Goal: Task Accomplishment & Management: Use online tool/utility

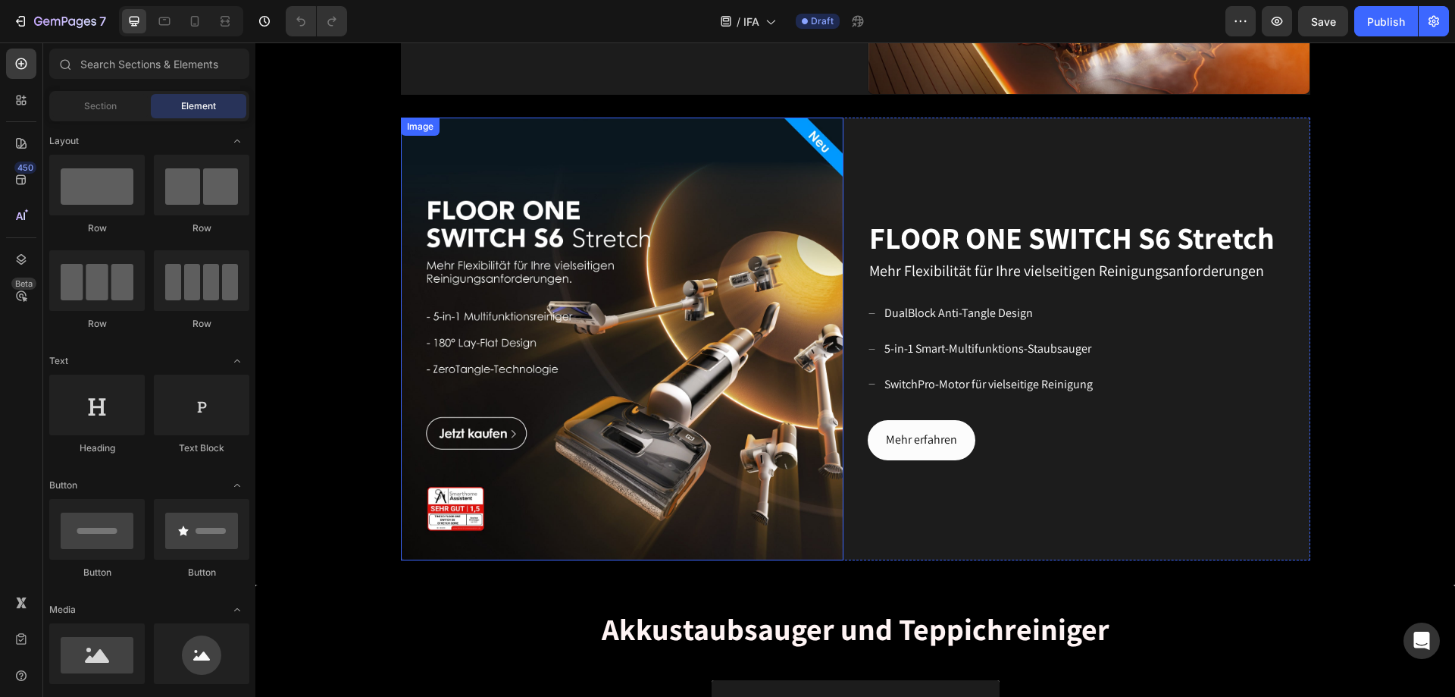
scroll to position [1364, 0]
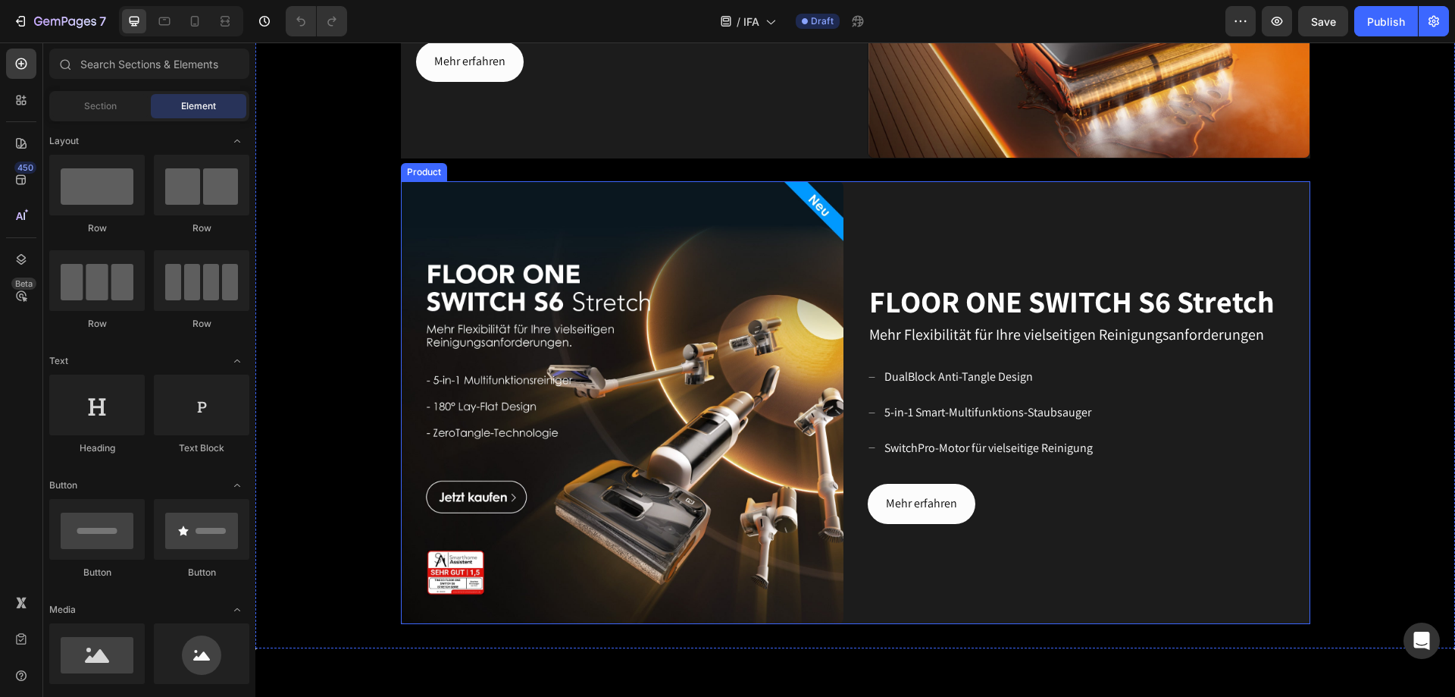
click at [860, 291] on div "Image FLOOR ONE SWITCH S6 Stretch Heading Mehr Flexibilität für Ihre vielseitig…" at bounding box center [856, 402] width 910 height 443
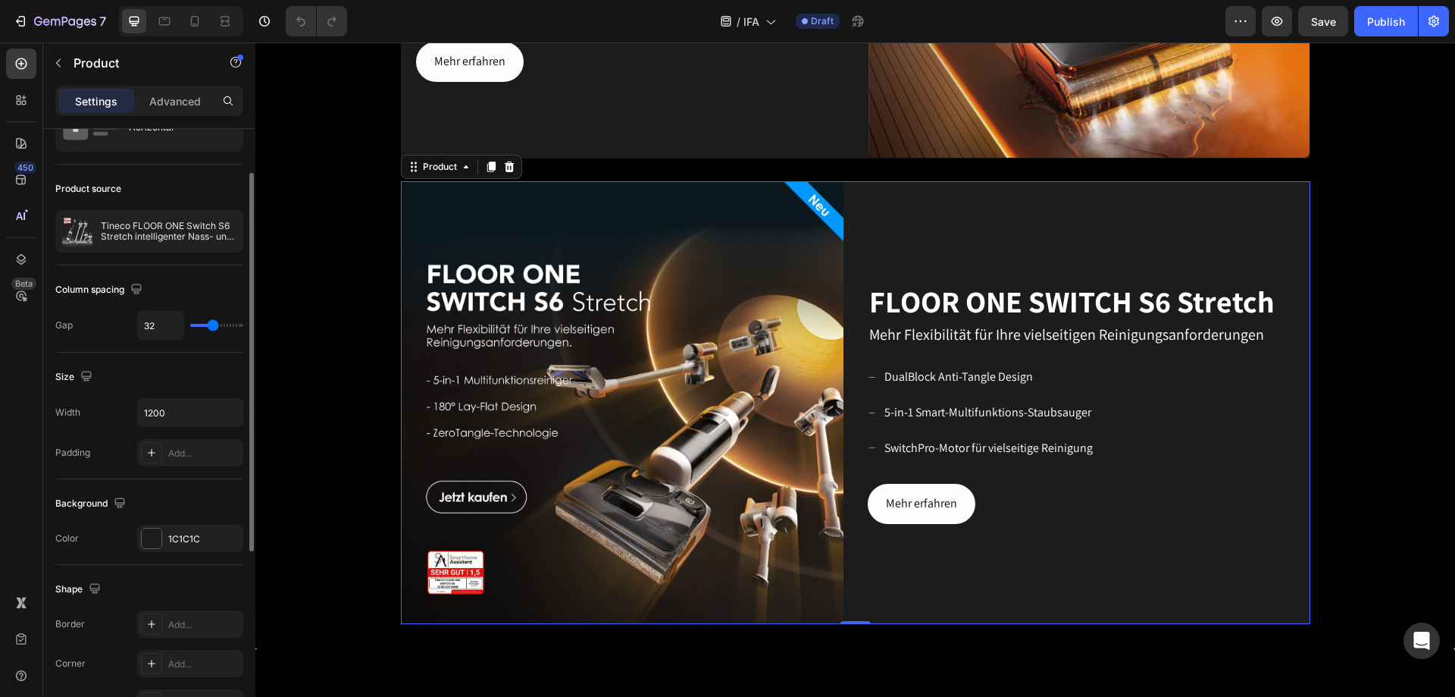
scroll to position [0, 0]
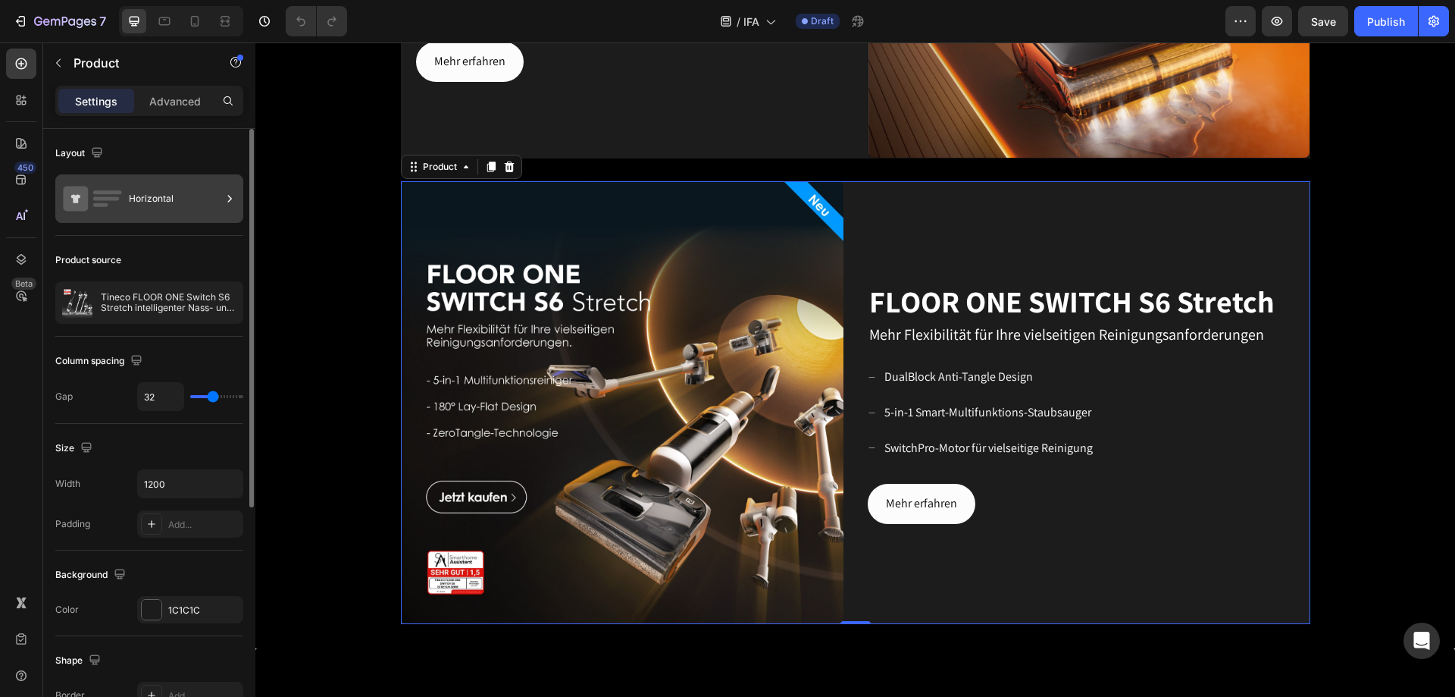
click at [174, 195] on div "Horizontal" at bounding box center [175, 198] width 92 height 35
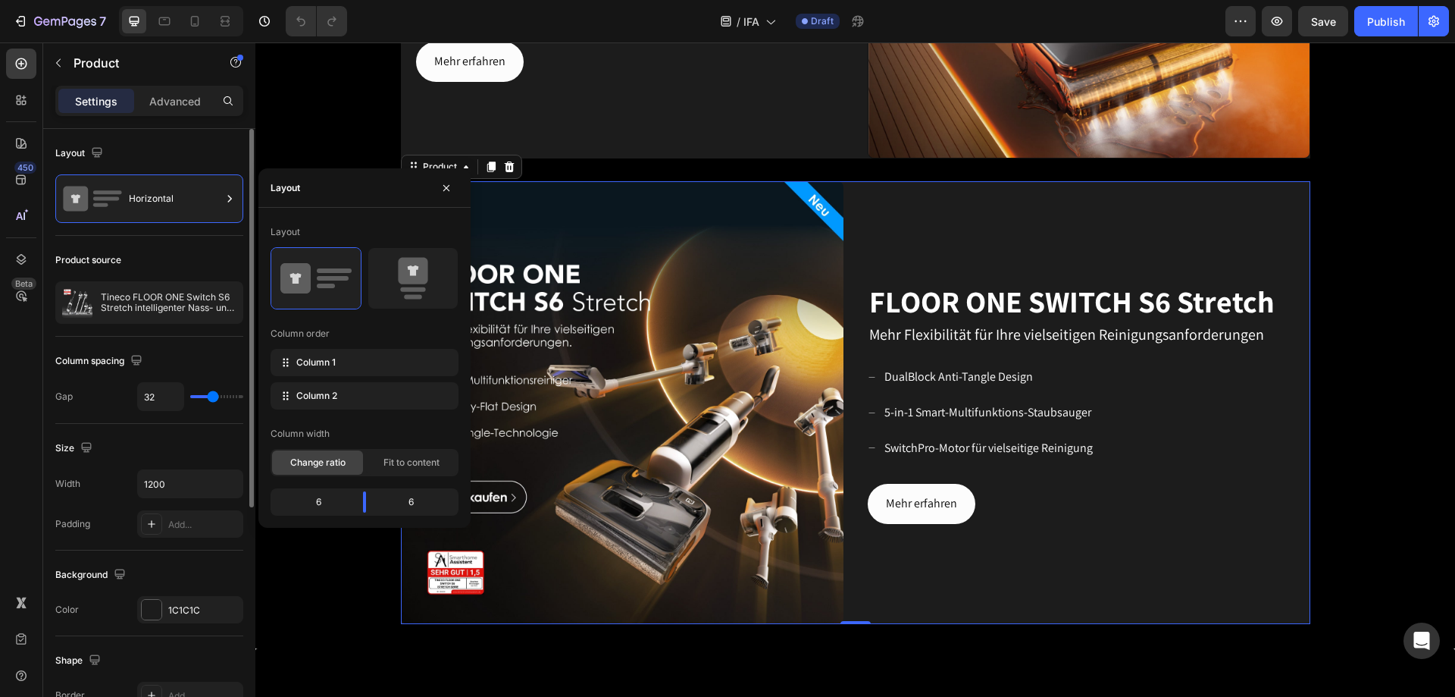
click at [149, 146] on div "Layout" at bounding box center [149, 153] width 188 height 24
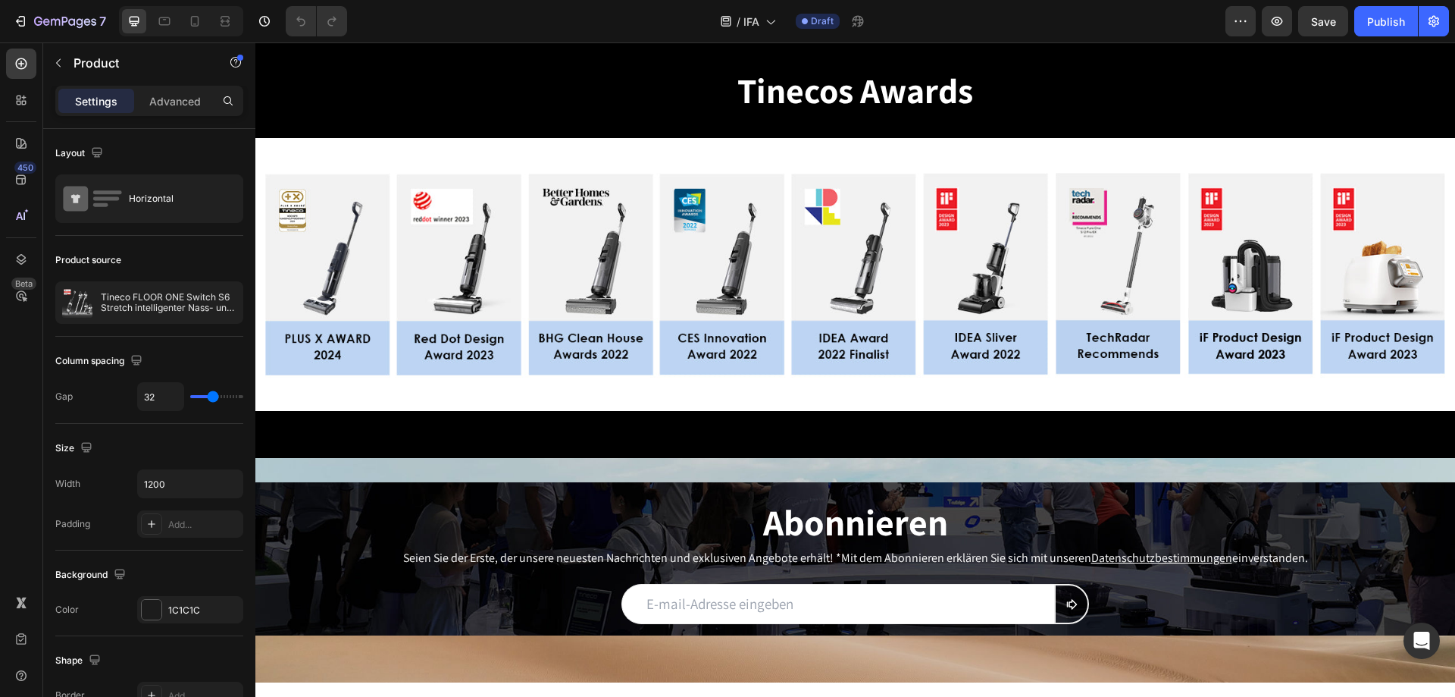
scroll to position [3184, 0]
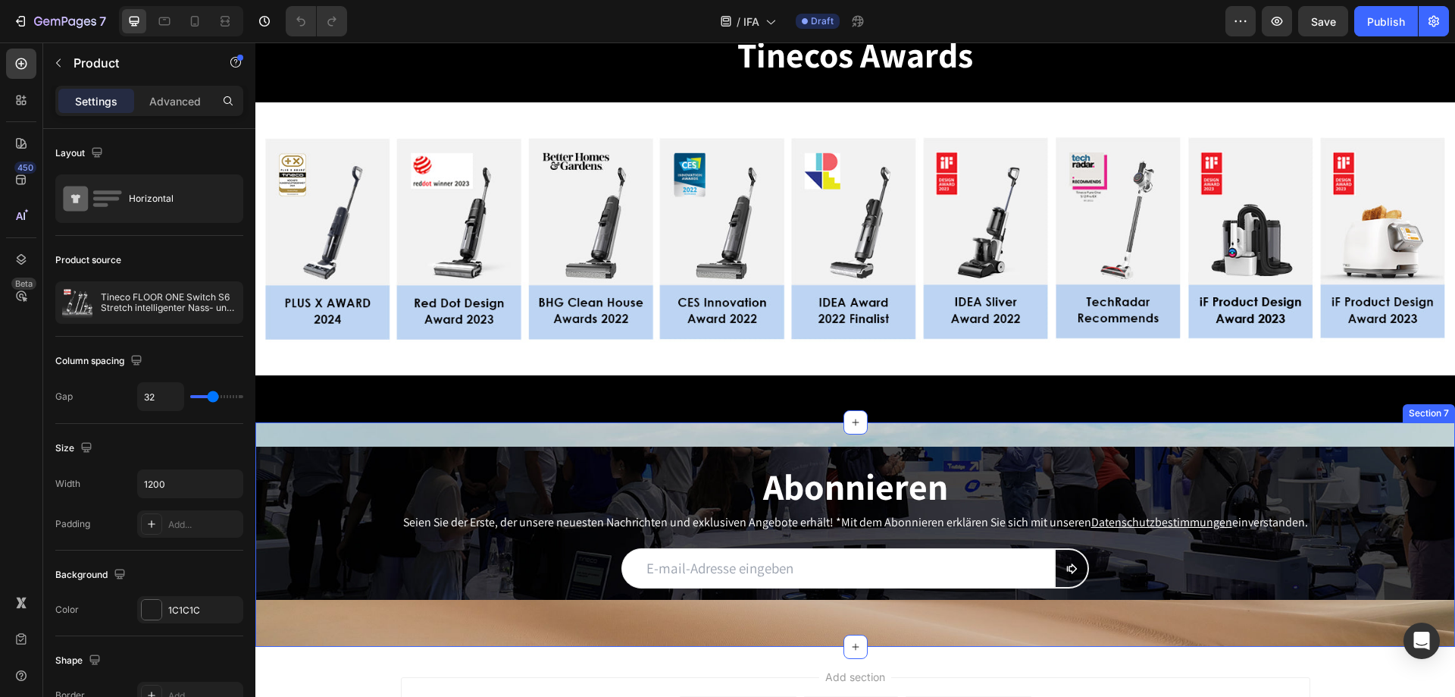
click at [472, 428] on div "Abonnieren Heading Seien Sie der Erste, der unsere neuesten Nachrichten und exk…" at bounding box center [855, 534] width 1200 height 224
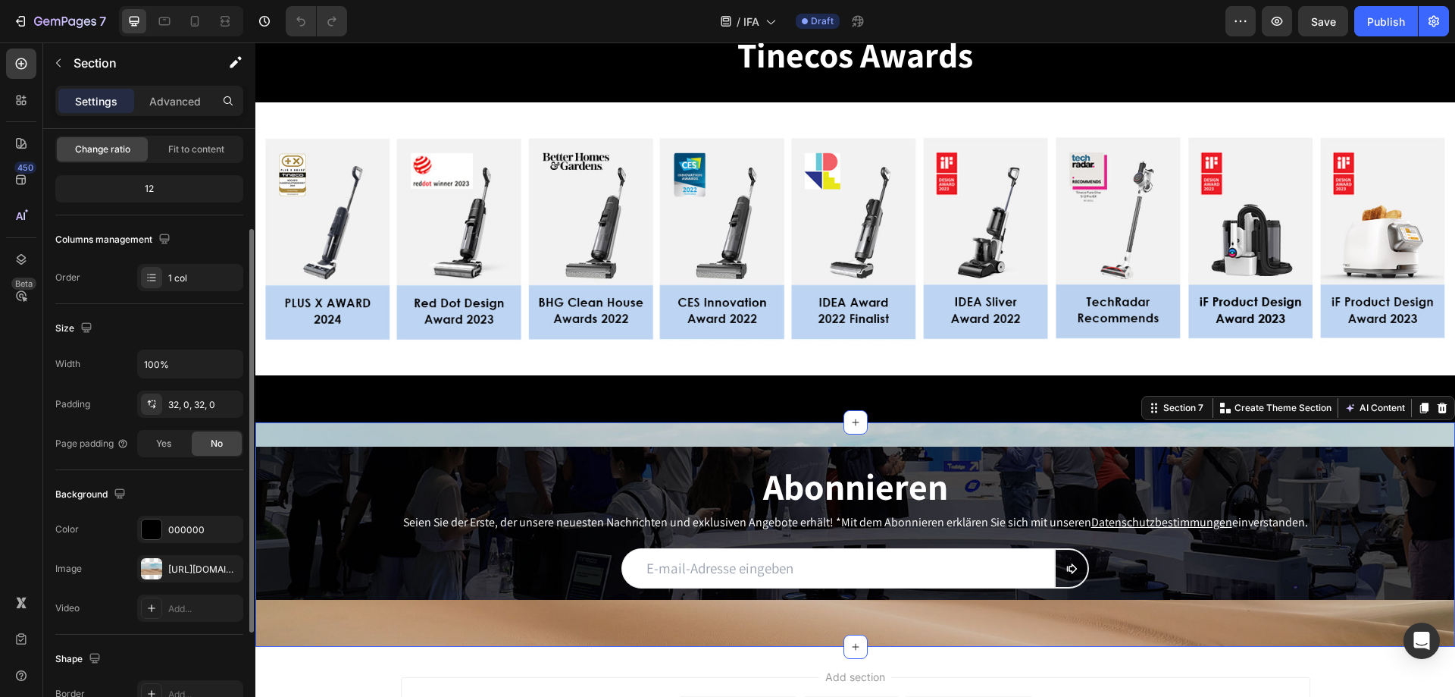
scroll to position [227, 0]
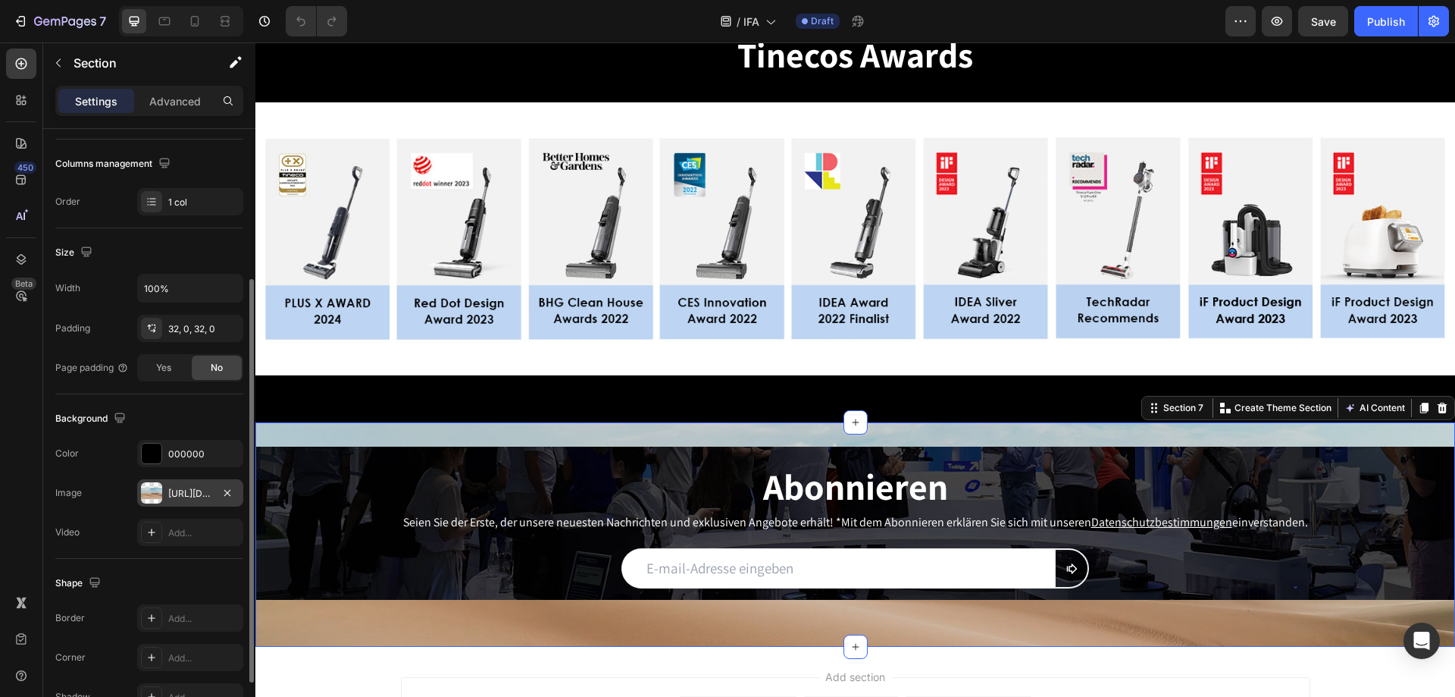
click at [152, 488] on div at bounding box center [151, 492] width 21 height 21
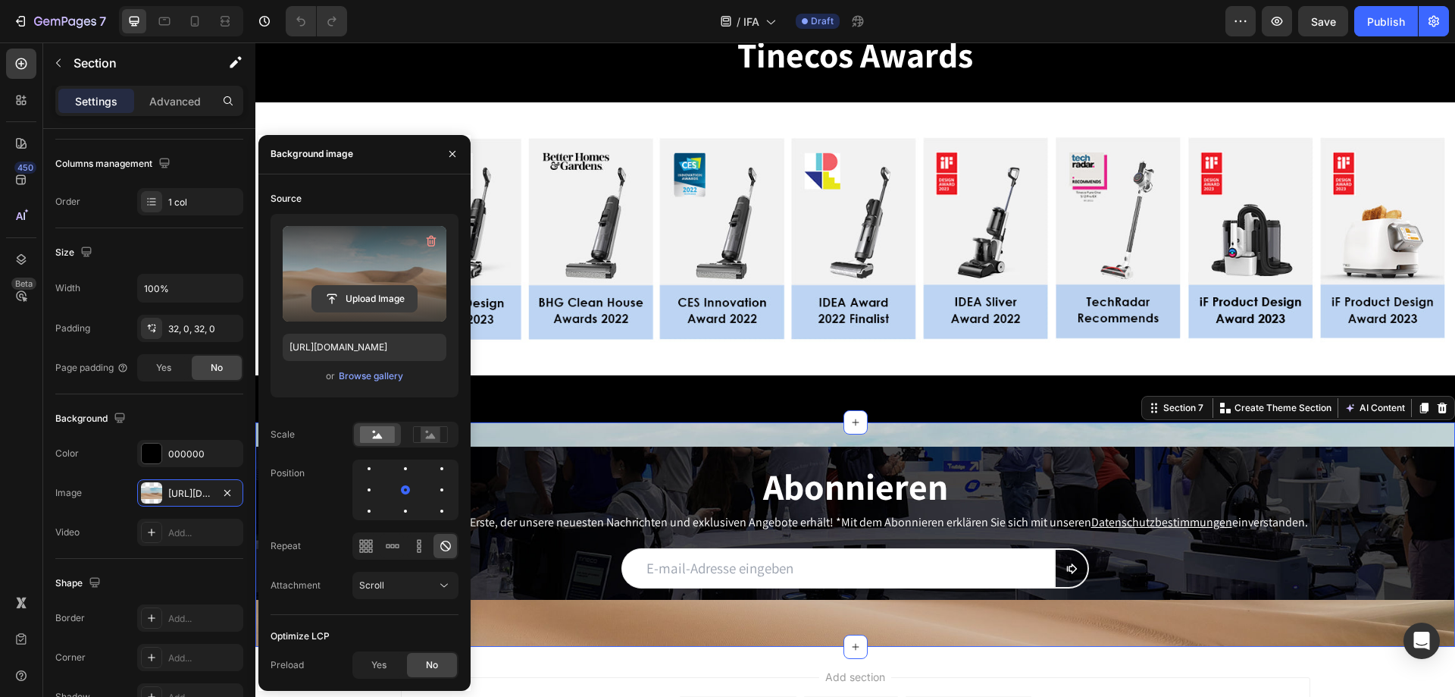
click at [350, 287] on input "file" at bounding box center [364, 299] width 105 height 26
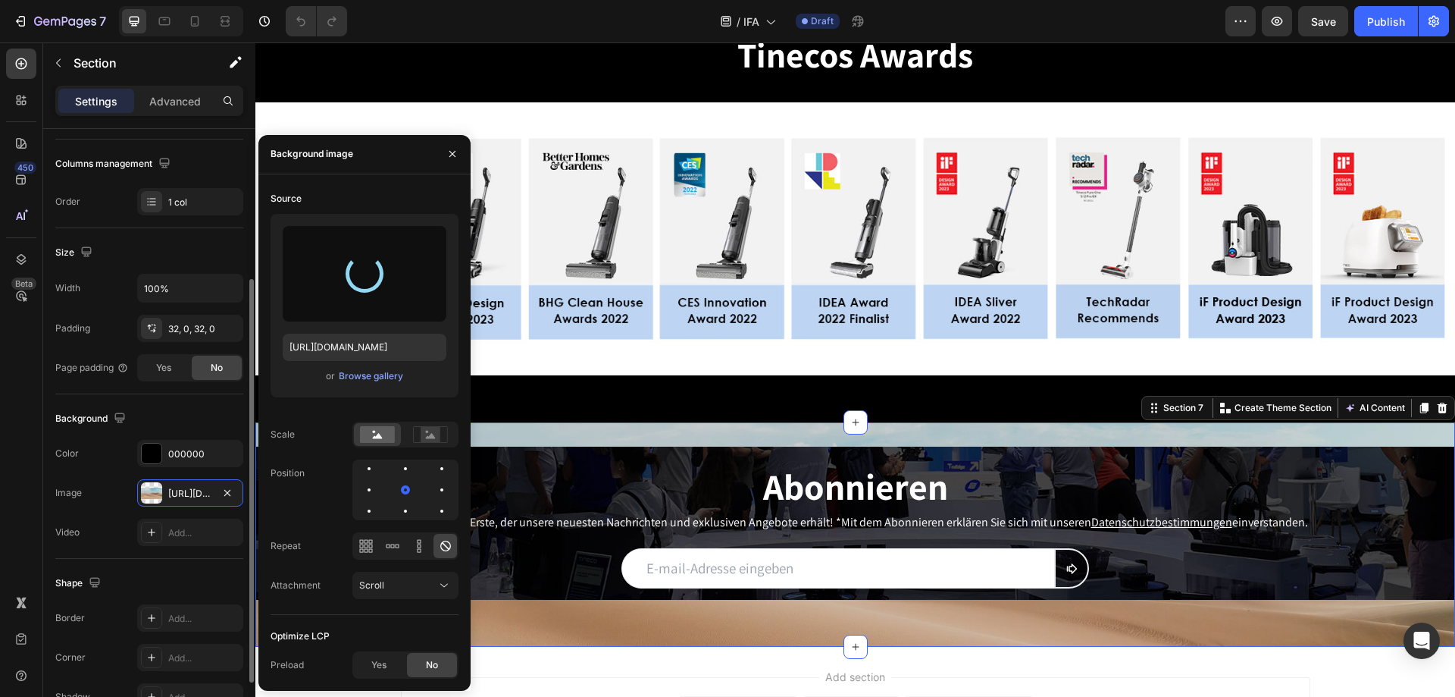
type input "[URL][DOMAIN_NAME]"
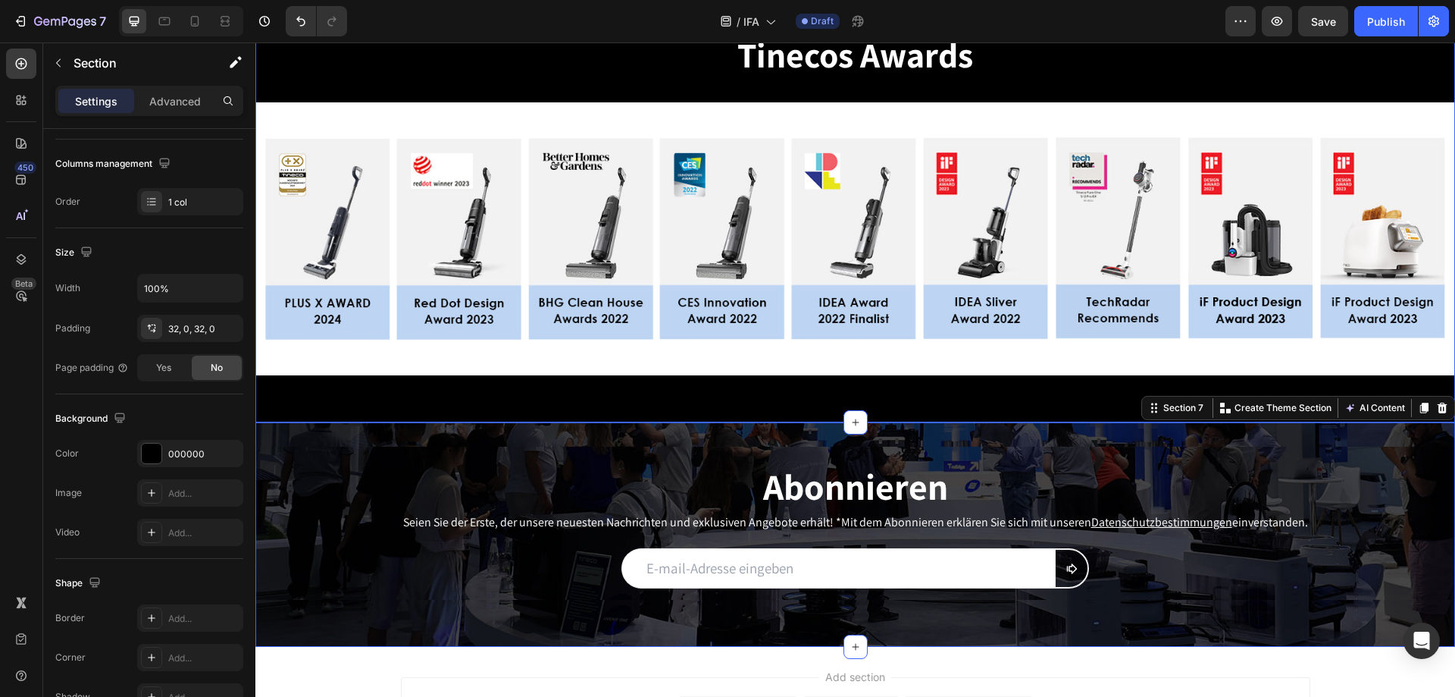
click at [1048, 403] on div "Tinecos Awards Heading Image Image Image Carousel Image Section 6" at bounding box center [855, 214] width 1200 height 415
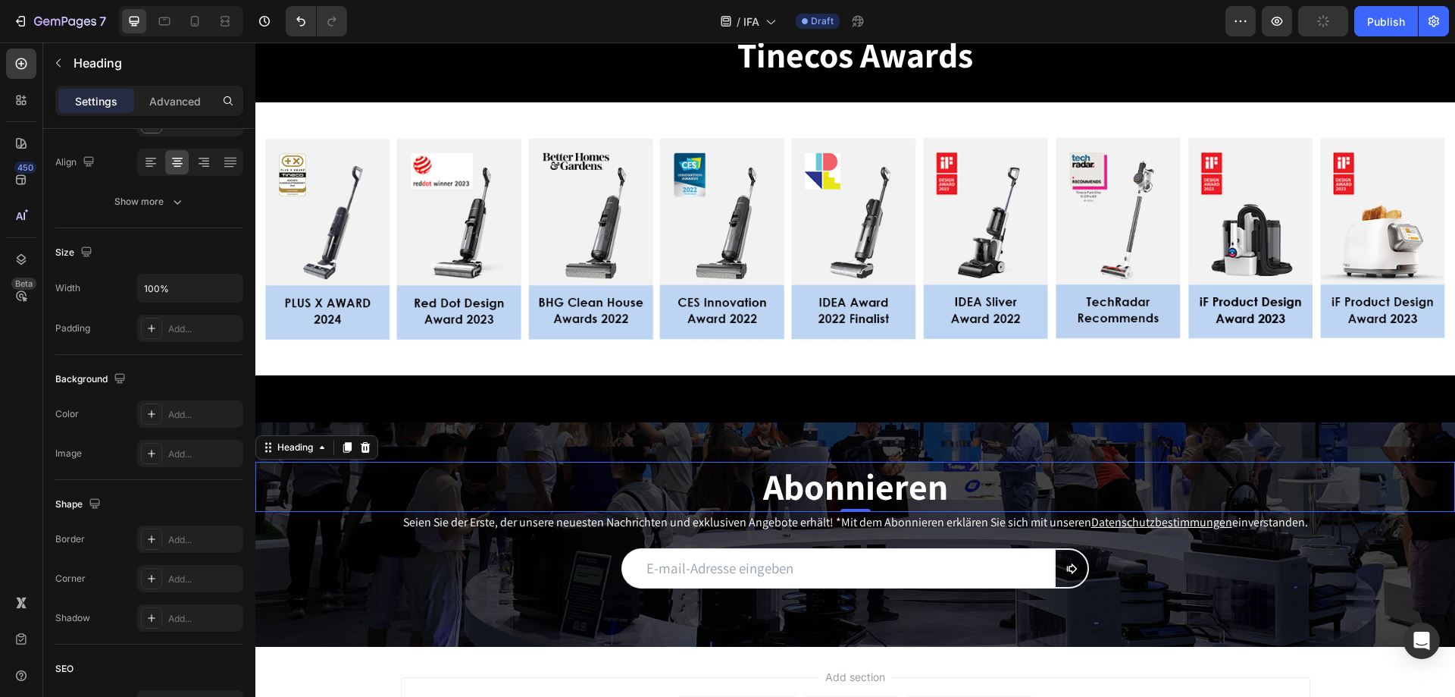
click at [508, 471] on h2 "Abonnieren" at bounding box center [855, 487] width 1200 height 50
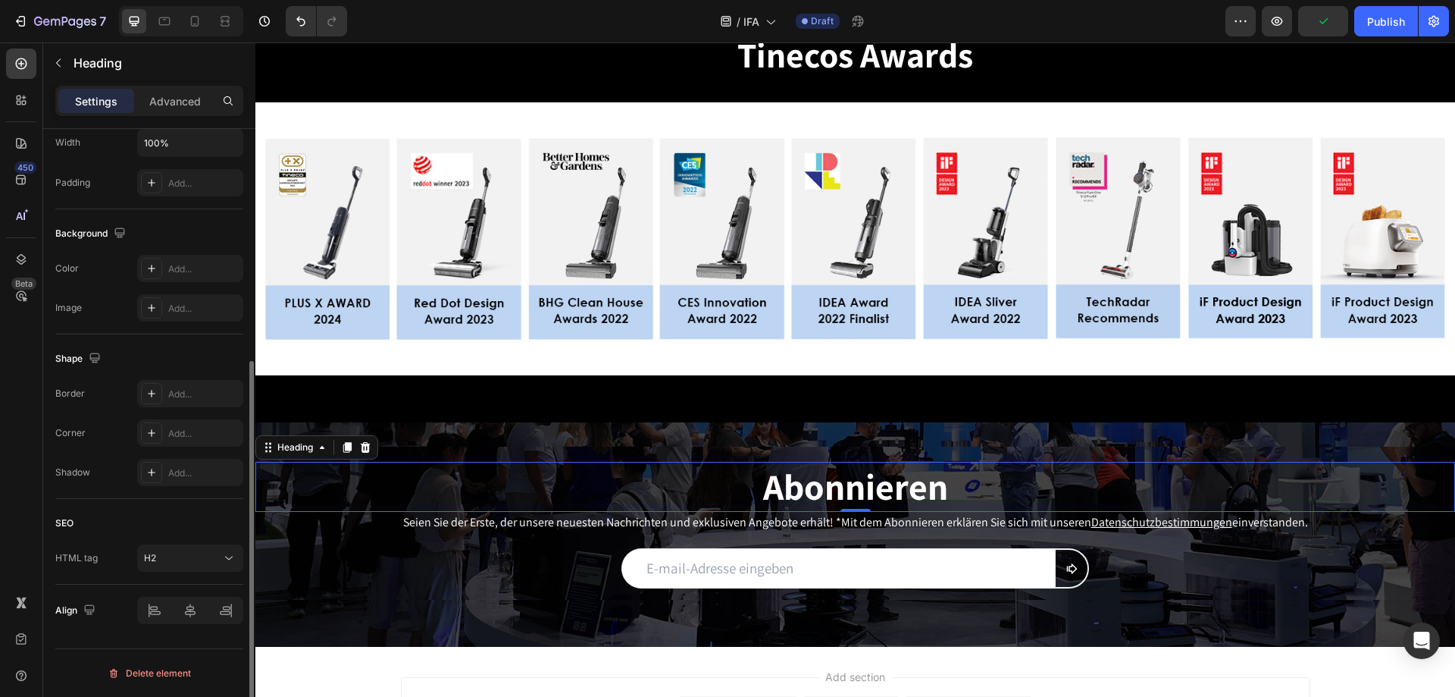
scroll to position [297, 0]
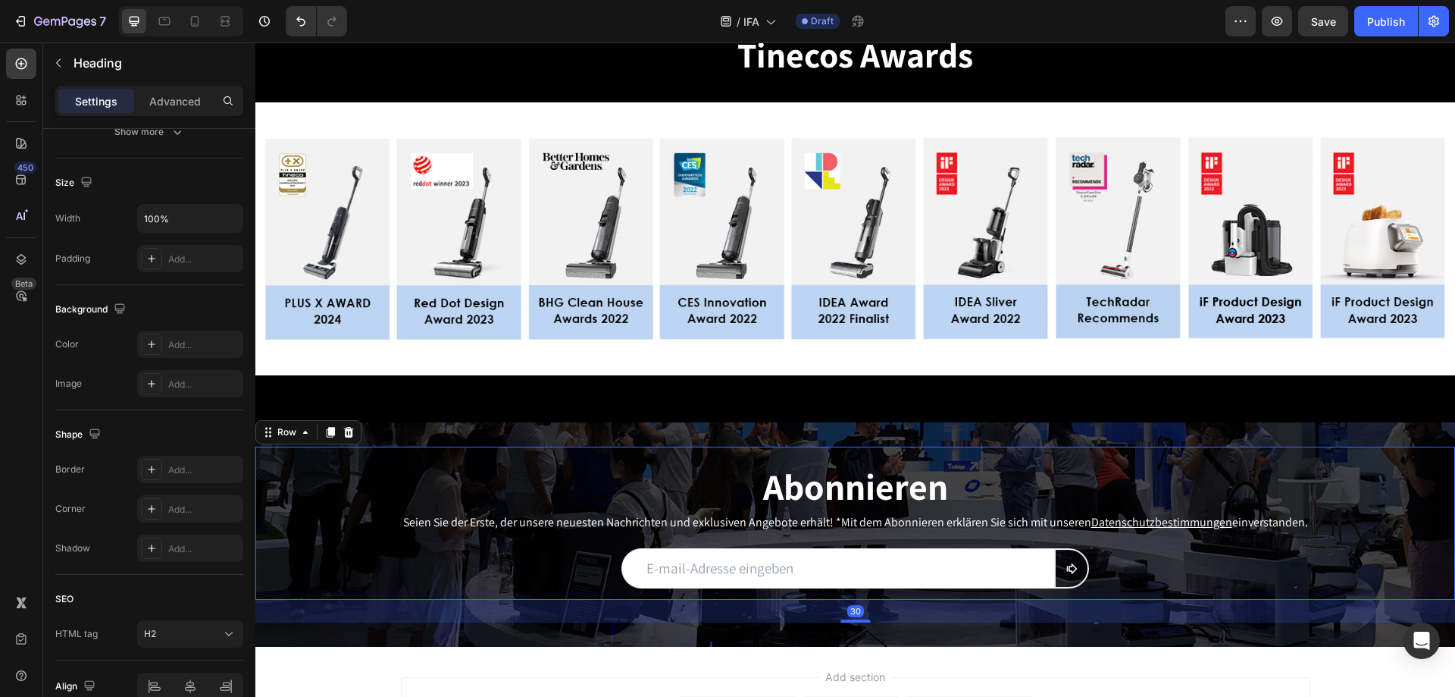
click at [313, 538] on div "Abonnieren Heading Seien Sie der Erste, der unsere neuesten Nachrichten und exk…" at bounding box center [855, 531] width 1200 height 138
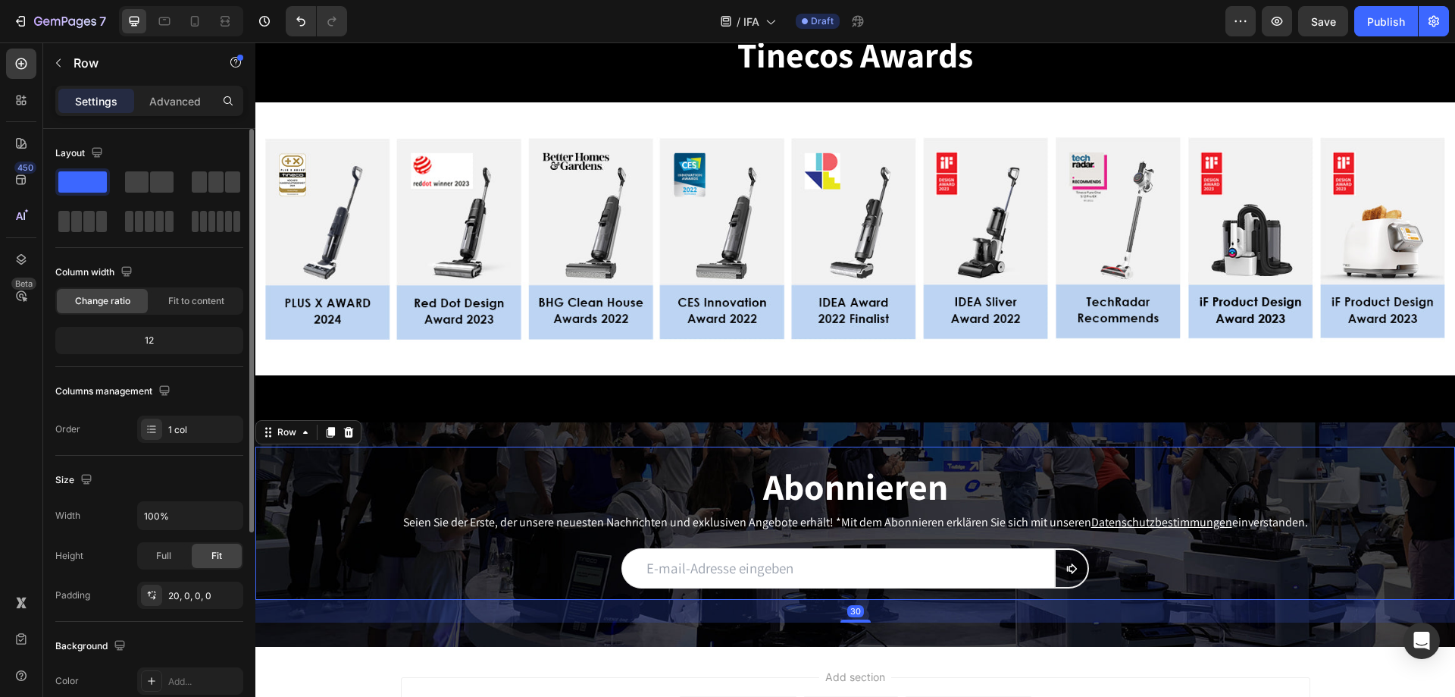
click at [313, 538] on div "Abonnieren Heading Seien Sie der Erste, der unsere neuesten Nachrichten und exk…" at bounding box center [855, 531] width 1200 height 138
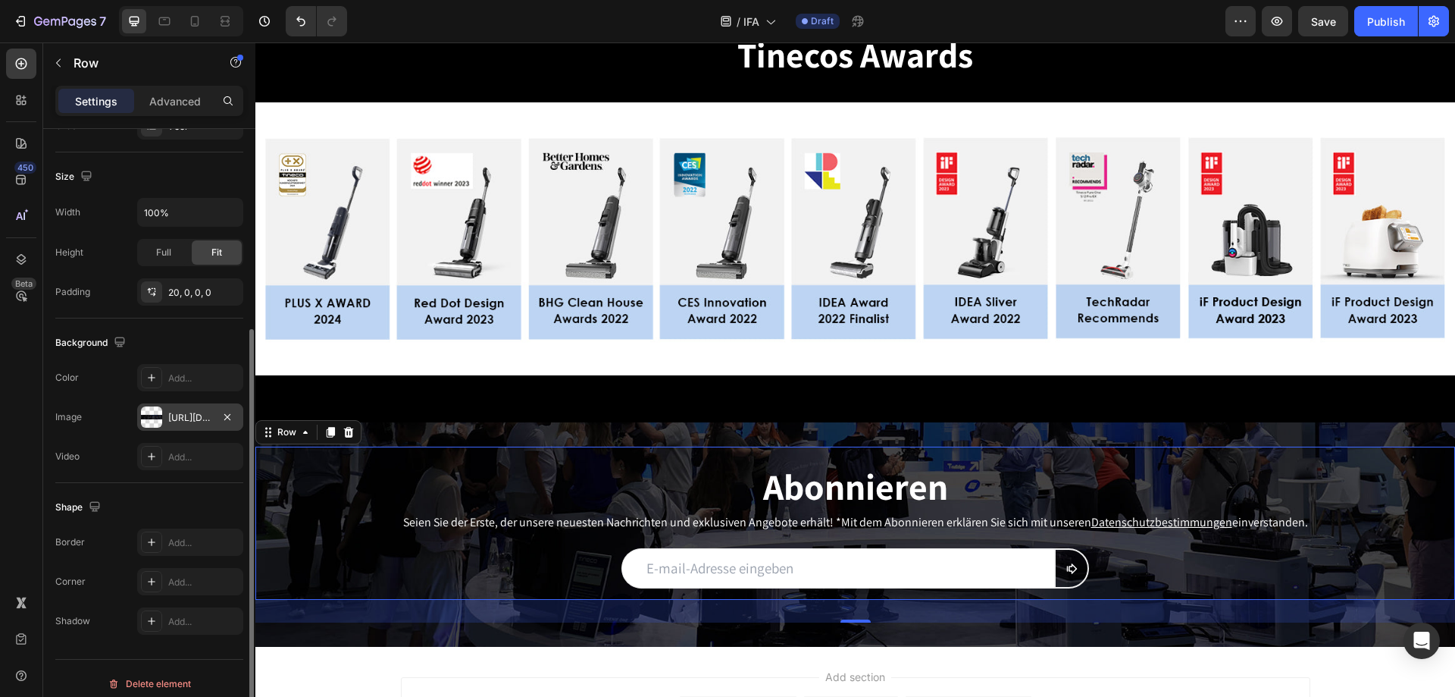
scroll to position [314, 0]
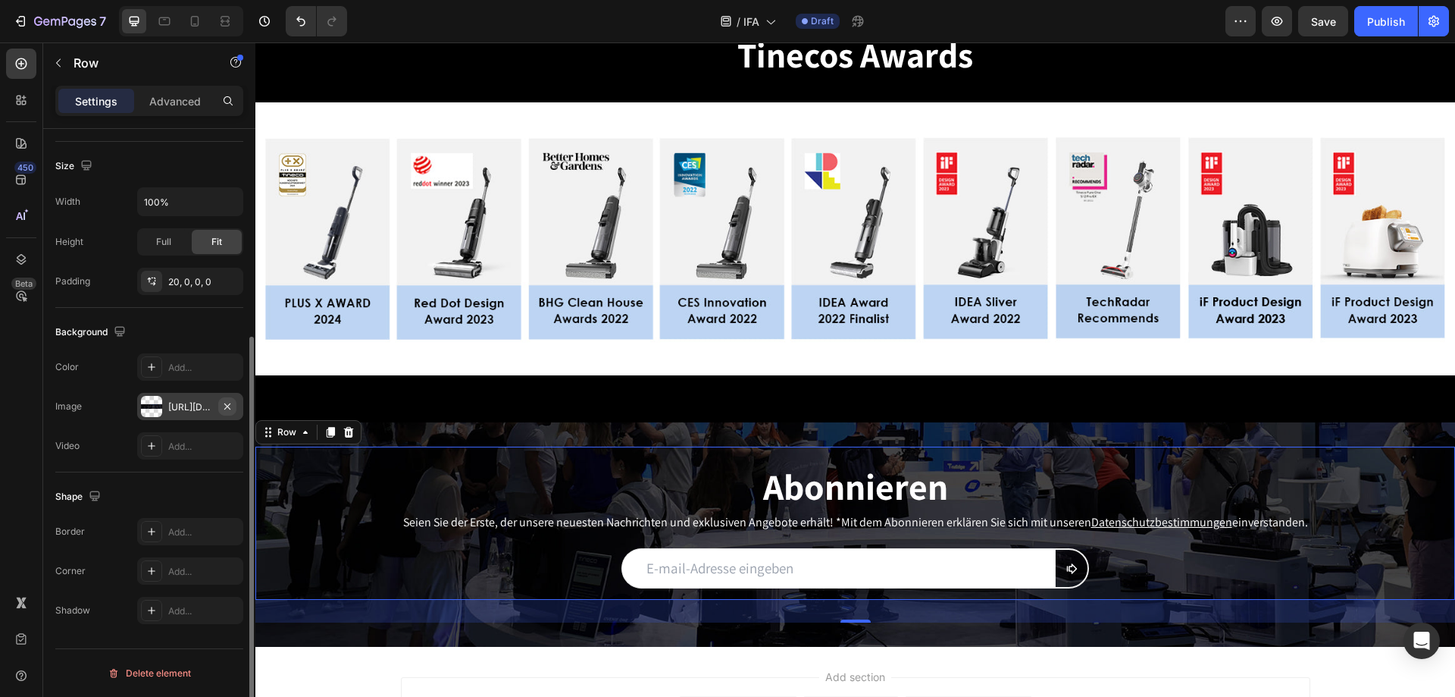
click at [232, 404] on icon "button" at bounding box center [227, 406] width 12 height 12
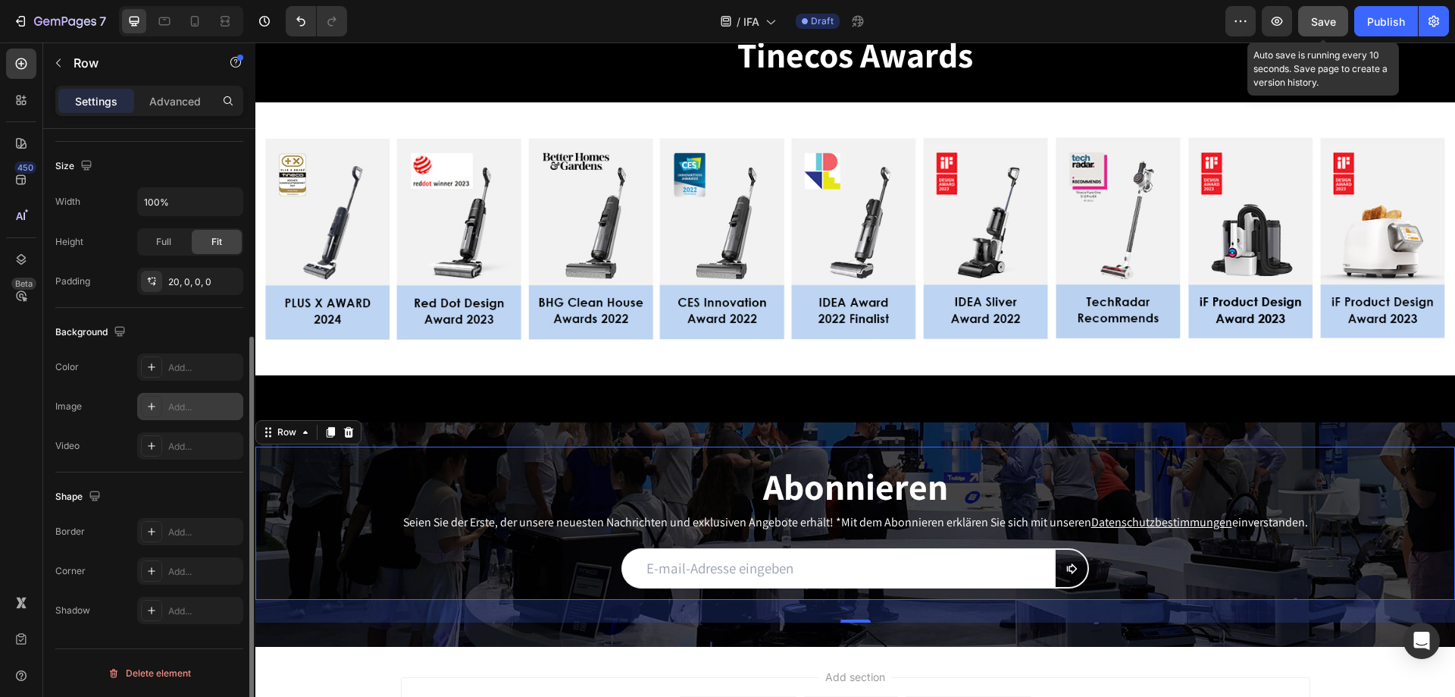
click at [1316, 24] on span "Save" at bounding box center [1323, 21] width 25 height 13
click at [1328, 30] on button "Save" at bounding box center [1323, 21] width 50 height 30
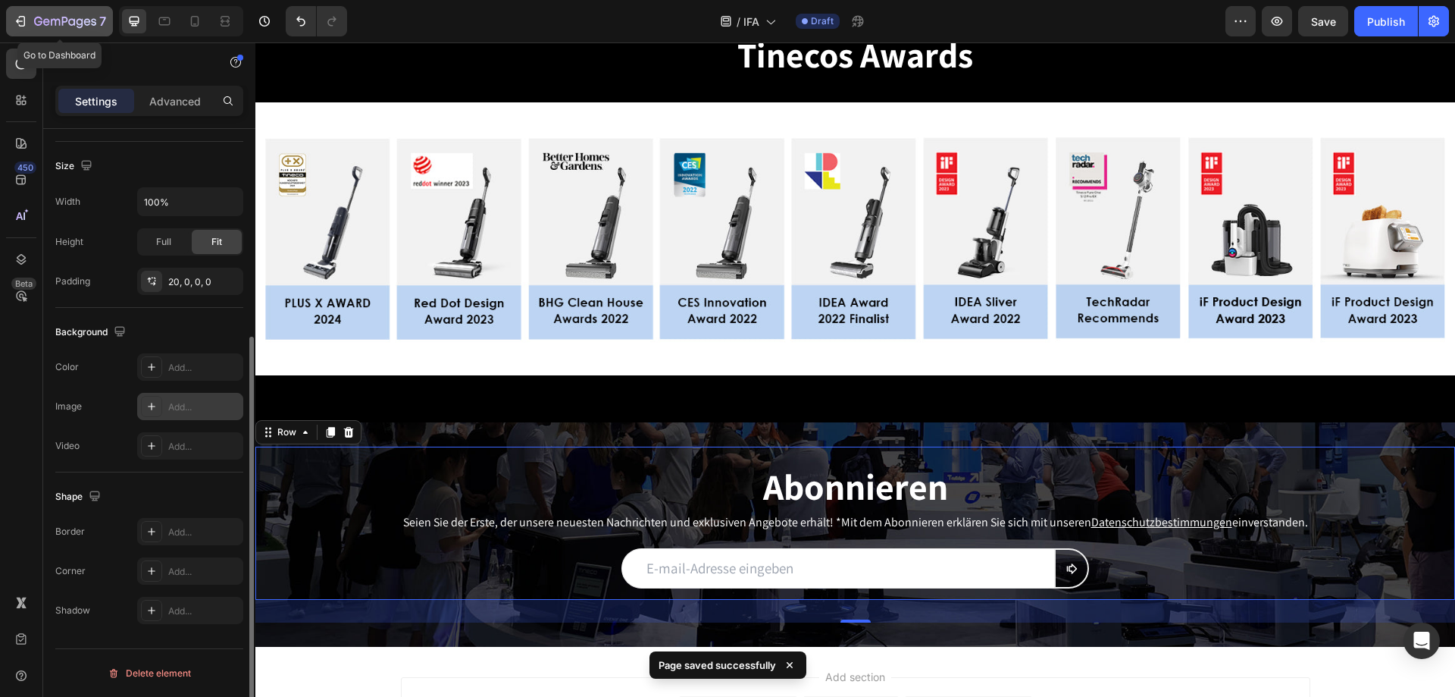
click at [49, 13] on div "7" at bounding box center [70, 21] width 72 height 18
